Goal: Find specific page/section: Find specific page/section

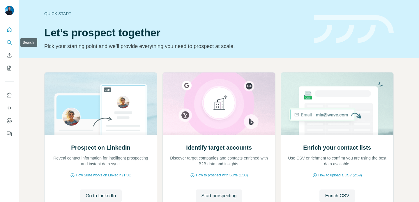
click at [8, 40] on icon "Search" at bounding box center [9, 43] width 6 height 6
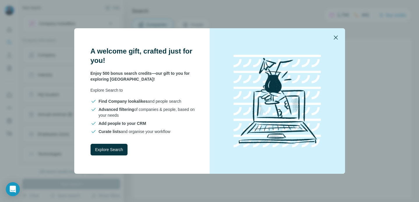
click at [334, 36] on icon "button" at bounding box center [335, 37] width 7 height 7
